Goal: Contribute content: Add original content to the website for others to see

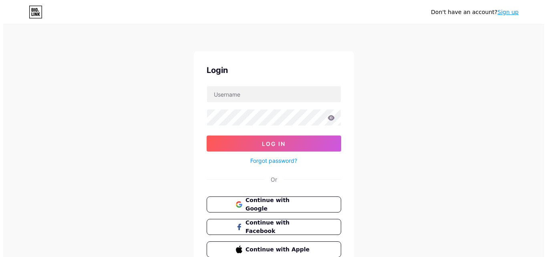
scroll to position [215, 0]
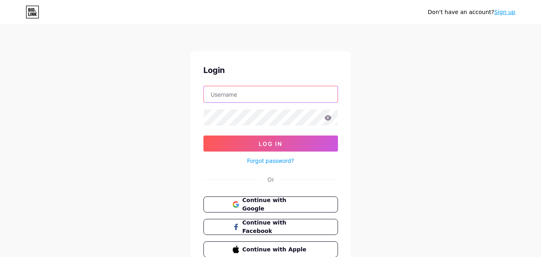
click at [259, 96] on input "text" at bounding box center [271, 94] width 134 height 16
type input "[EMAIL_ADDRESS][DOMAIN_NAME]"
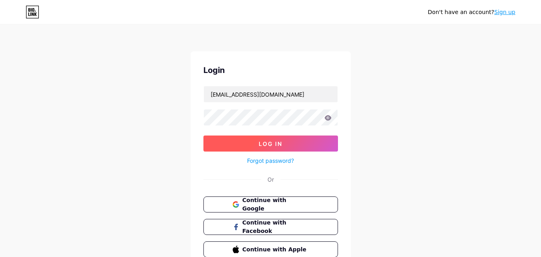
click at [276, 143] on span "Log In" at bounding box center [271, 143] width 24 height 7
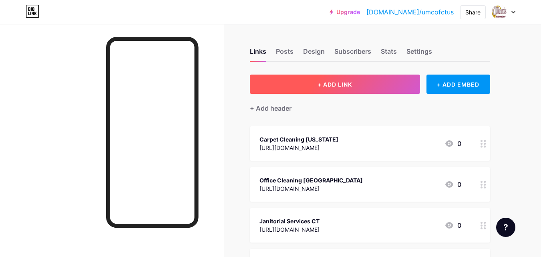
click at [376, 83] on button "+ ADD LINK" at bounding box center [335, 83] width 170 height 19
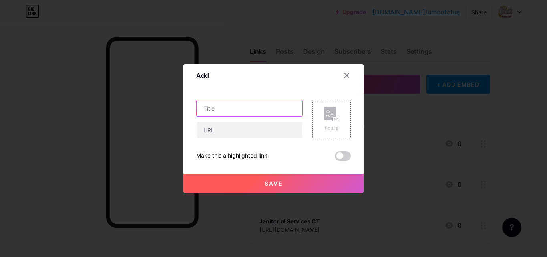
click at [225, 104] on input "text" at bounding box center [249, 108] width 106 height 16
paste input "Why Professional Commercial Cleaning Services in [GEOGRAPHIC_DATA] are Essentia…"
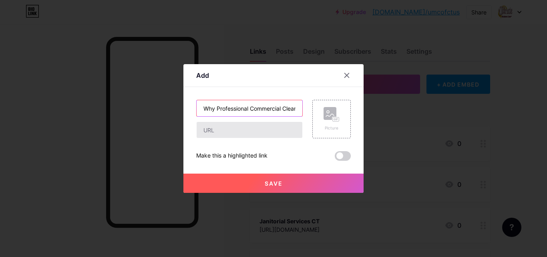
scroll to position [0, 126]
type input "Why Professional Commercial Cleaning Services in [GEOGRAPHIC_DATA] are Essentia…"
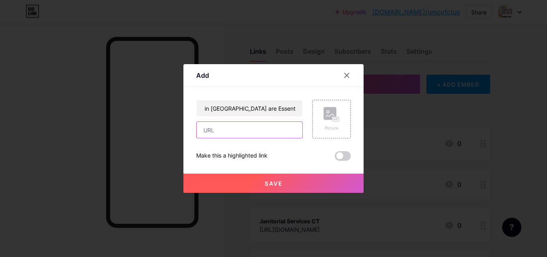
click at [220, 136] on input "text" at bounding box center [249, 130] width 106 height 16
paste input "[URL][DOMAIN_NAME]"
type input "[URL][DOMAIN_NAME]"
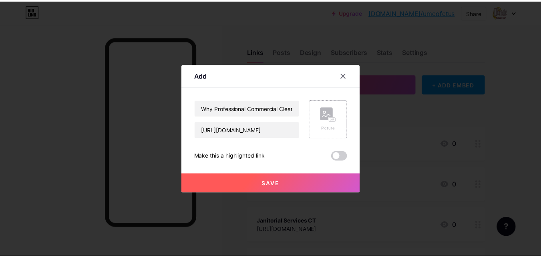
scroll to position [0, 0]
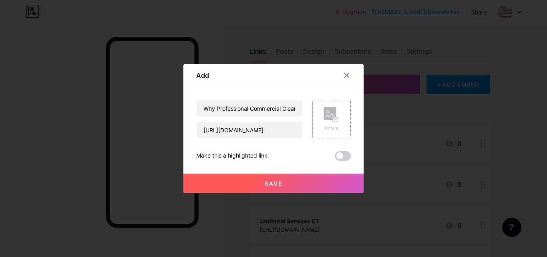
click at [329, 124] on div "Picture" at bounding box center [331, 119] width 16 height 24
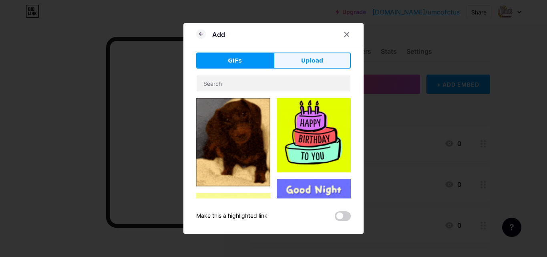
click at [309, 63] on span "Upload" at bounding box center [312, 60] width 22 height 8
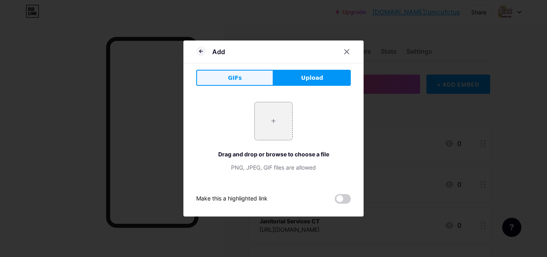
click at [257, 76] on button "GIFs" at bounding box center [234, 78] width 77 height 16
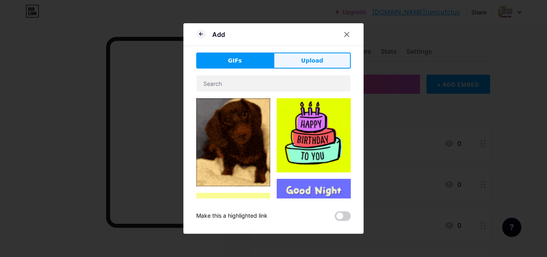
click at [294, 63] on button "Upload" at bounding box center [311, 60] width 77 height 16
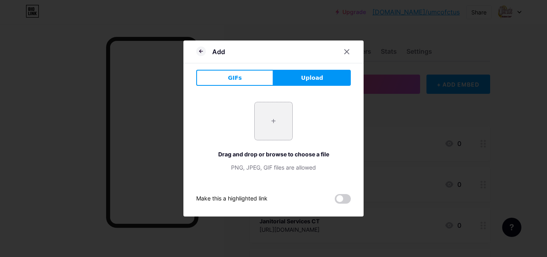
click at [277, 116] on input "file" at bounding box center [274, 121] width 38 height 38
type input "C:\fakepath\imgi_58_hero-1.jpeg"
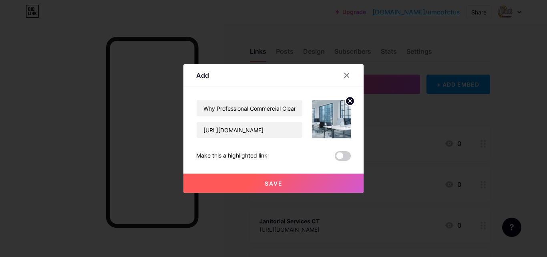
click at [285, 180] on button "Save" at bounding box center [273, 182] width 180 height 19
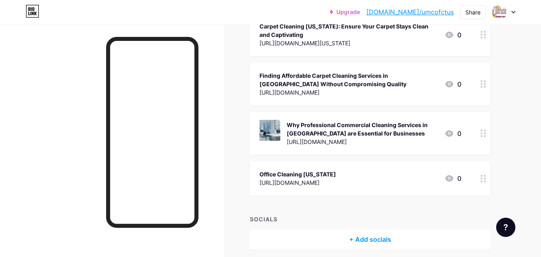
scroll to position [267, 0]
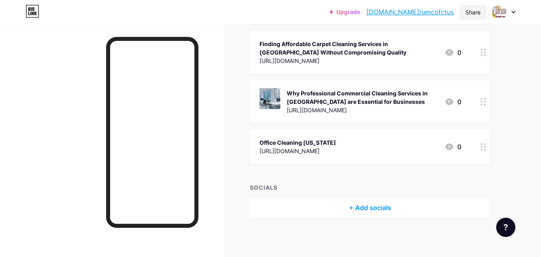
click at [477, 15] on div "Share" at bounding box center [472, 12] width 15 height 8
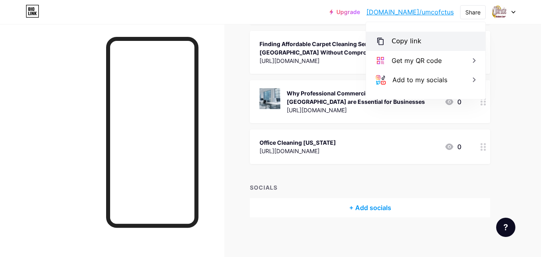
click at [430, 45] on div "Copy link" at bounding box center [425, 41] width 119 height 19
type textarea "[URL][DOMAIN_NAME]"
click at [339, 106] on div "[URL][DOMAIN_NAME]" at bounding box center [362, 110] width 151 height 8
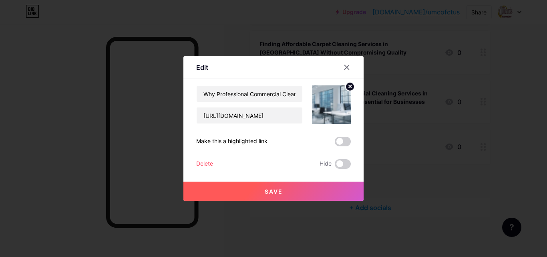
click at [351, 88] on icon at bounding box center [350, 86] width 3 height 3
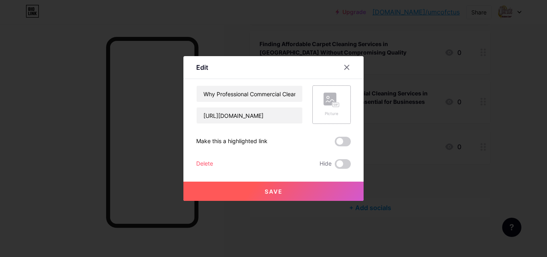
click at [286, 191] on button "Save" at bounding box center [273, 190] width 180 height 19
